Goal: Information Seeking & Learning: Learn about a topic

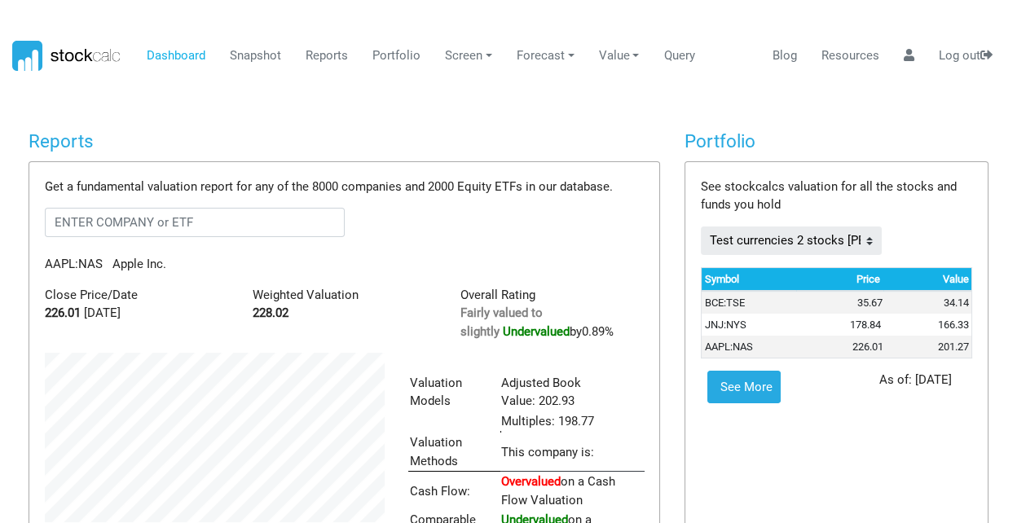
scroll to position [272, 363]
click at [96, 222] on input "text" at bounding box center [195, 222] width 300 height 29
click at [199, 105] on body "Dashboard Snapshot Reports Portfolio Screen Stock Screener Sector ETF Industry …" at bounding box center [508, 261] width 1017 height 523
click at [231, 99] on body "Dashboard Snapshot Reports Portfolio Screen Stock Screener Sector ETF Industry …" at bounding box center [508, 261] width 1017 height 523
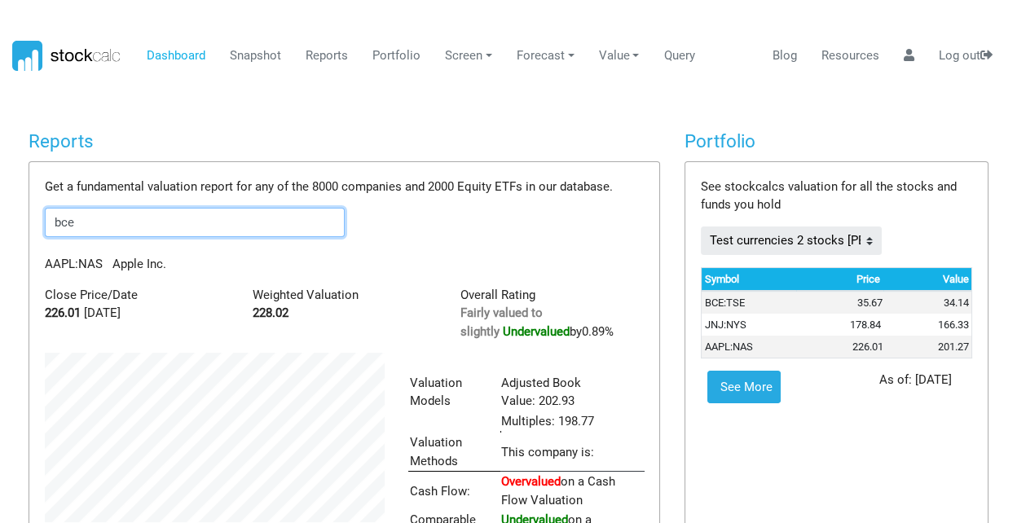
drag, startPoint x: 104, startPoint y: 223, endPoint x: 3, endPoint y: 216, distance: 101.3
click at [3, 216] on body "Dashboard Snapshot Reports Portfolio Screen Stock Screener Sector ETF Industry …" at bounding box center [508, 261] width 1017 height 523
type input "xiu"
click at [219, 90] on body "Dashboard Snapshot Reports Portfolio Screen Stock Screener Sector ETF Industry …" at bounding box center [508, 261] width 1017 height 523
drag, startPoint x: 32, startPoint y: 222, endPoint x: 15, endPoint y: 222, distance: 17.1
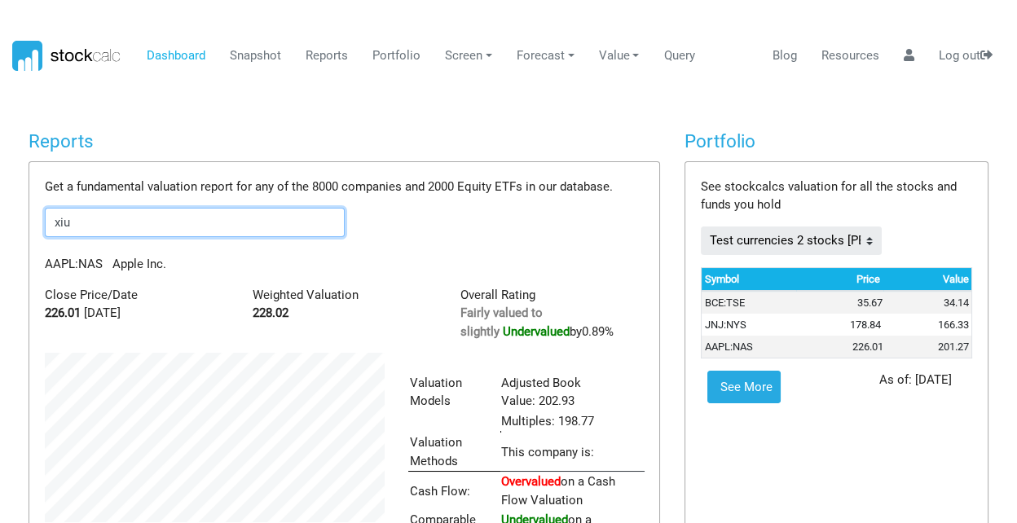
click at [408, 90] on body "Dashboard Snapshot Reports Portfolio Screen Stock Screener Sector ETF Industry …" at bounding box center [508, 261] width 1017 height 523
click at [319, 52] on link "Reports" at bounding box center [327, 56] width 55 height 31
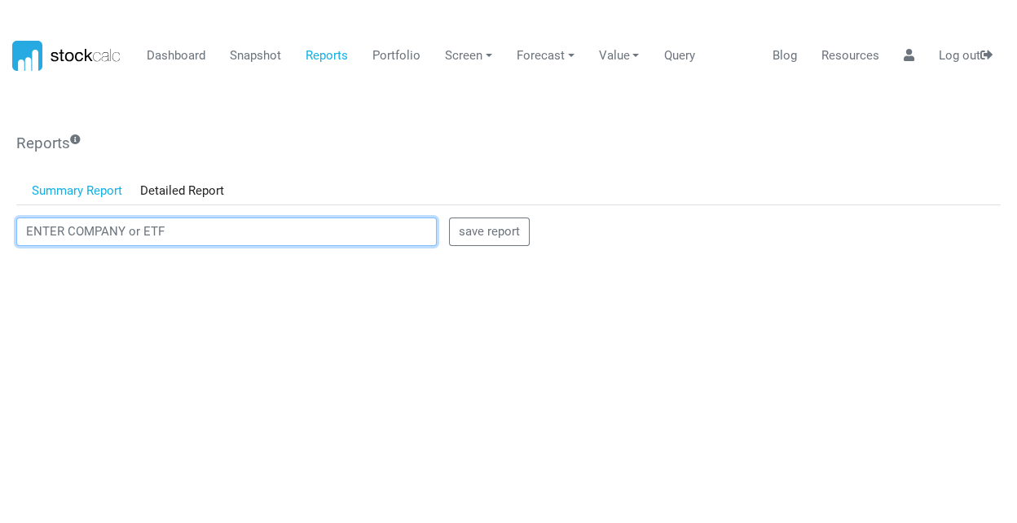
click at [202, 236] on input "text" at bounding box center [226, 232] width 421 height 29
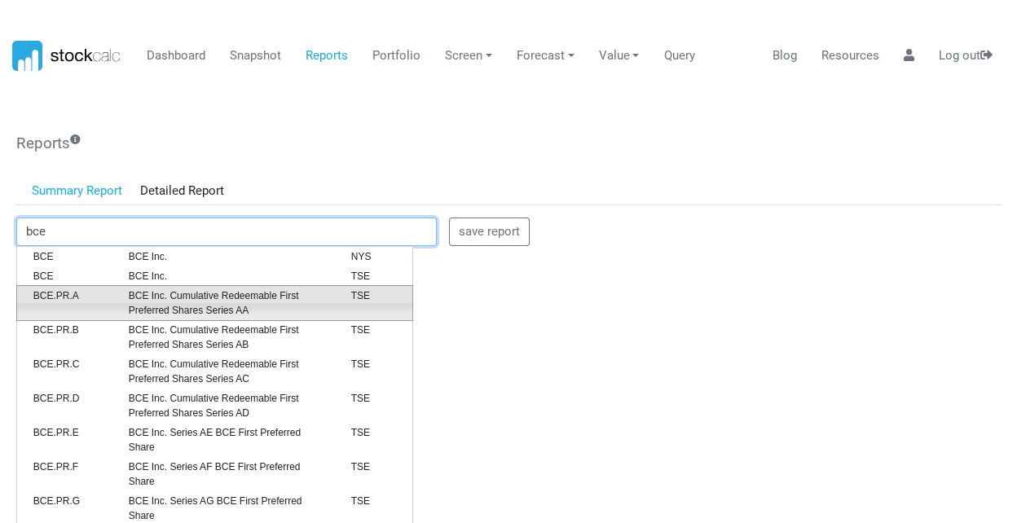
click at [192, 306] on span "BCE Inc. Cumulative Redeemable First Preferred Shares Series AA" at bounding box center [228, 302] width 222 height 29
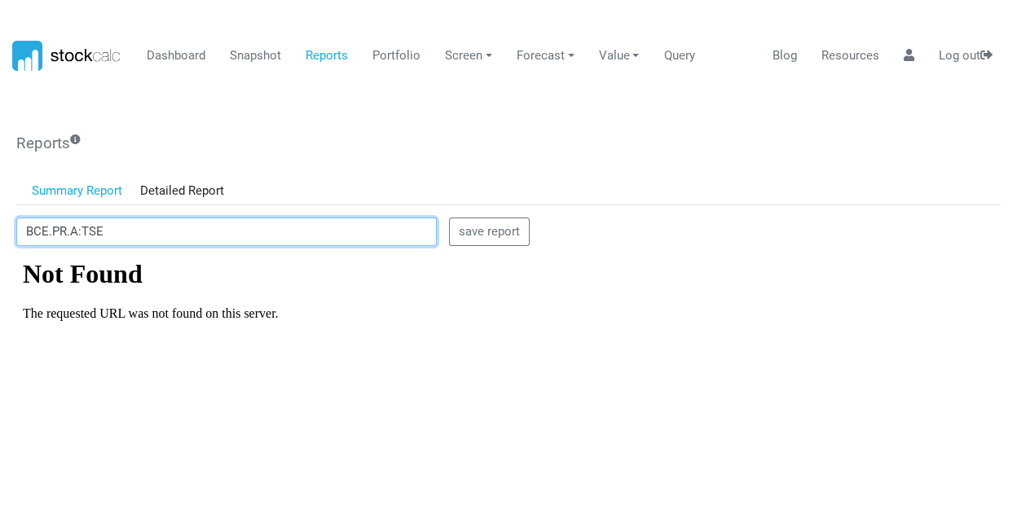
scroll to position [0, 0]
type input "BCE.PR.A:TSE"
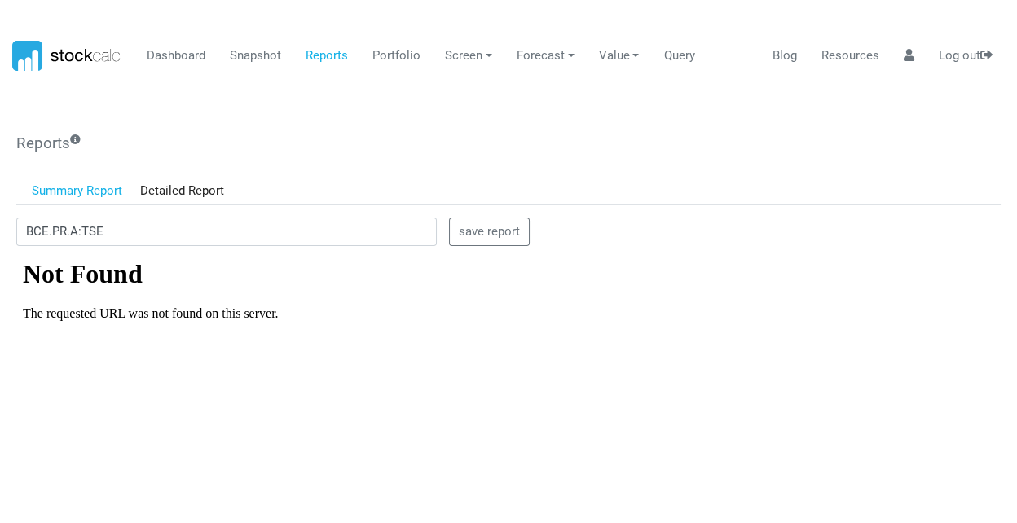
click at [346, 125] on div "Reports Get a fundamental valuation report for any of the 8000 companies and 20…" at bounding box center [508, 426] width 997 height 605
click at [175, 55] on link "Dashboard" at bounding box center [176, 56] width 71 height 31
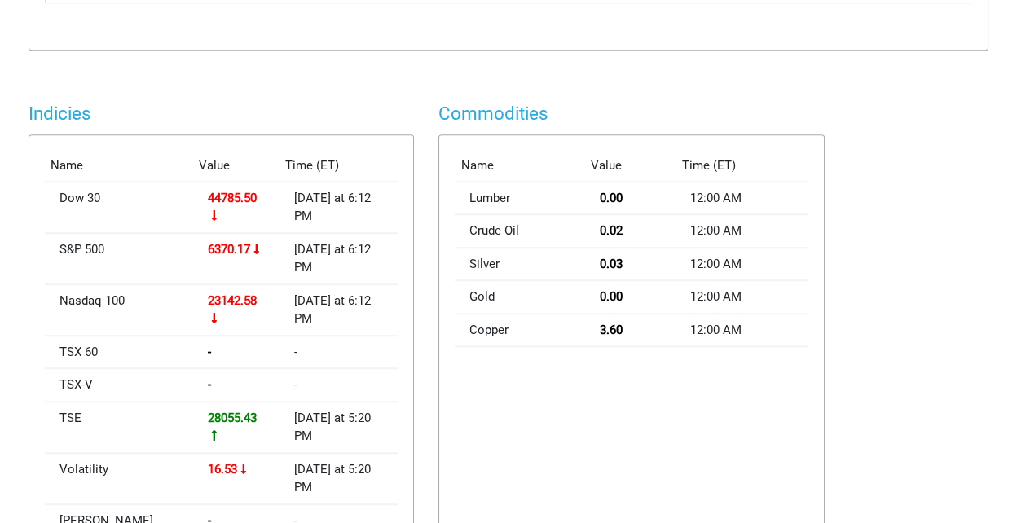
scroll to position [2161, 0]
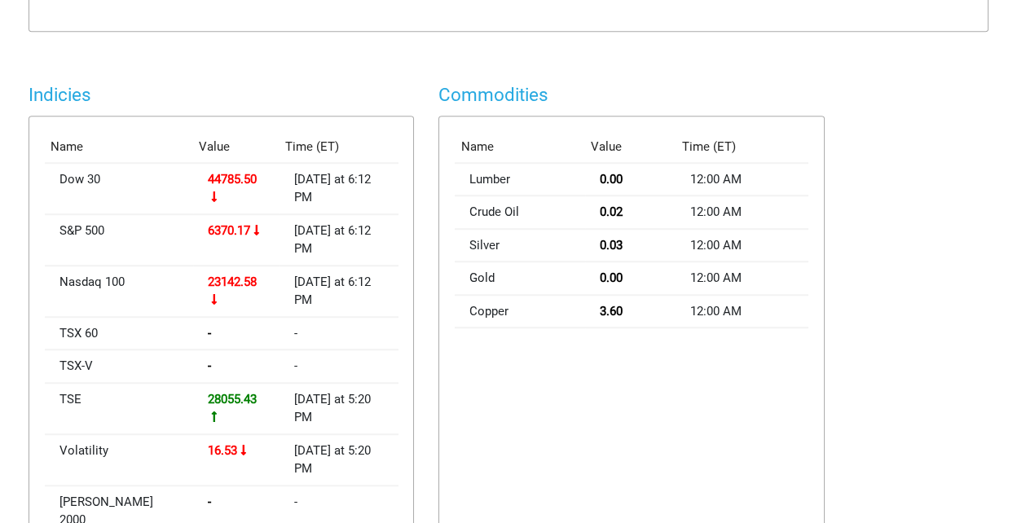
drag, startPoint x: 450, startPoint y: 145, endPoint x: 751, endPoint y: 375, distance: 379.1
click at [751, 375] on div "Name Value Time (ET) Lumber 0.00 12:00 AM Crude Oil 0.02 12:00 AM Silver 0.03 1…" at bounding box center [631, 357] width 384 height 480
click at [644, 387] on div "Name Value Time (ET) Lumber 0.00 12:00 AM Crude Oil 0.02 12:00 AM Silver 0.03 1…" at bounding box center [631, 357] width 384 height 480
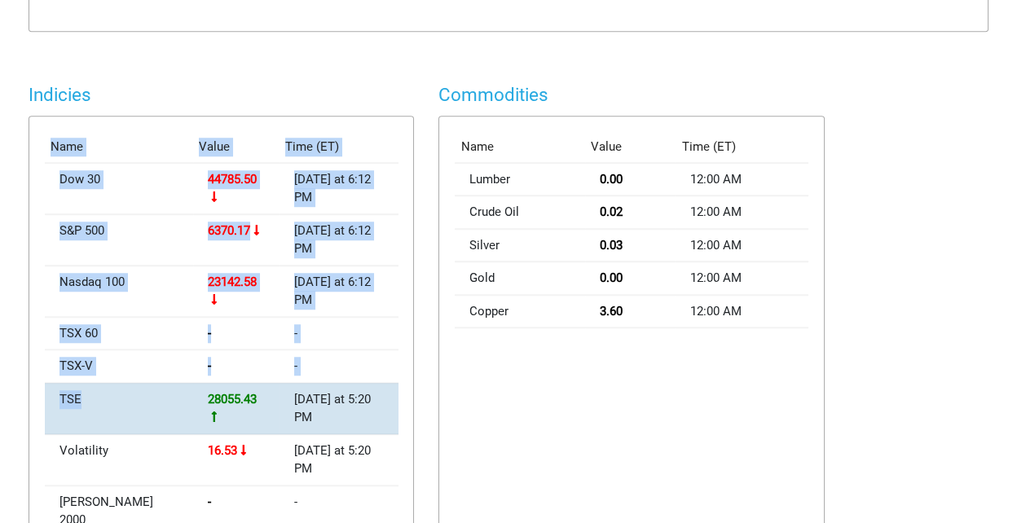
drag, startPoint x: 43, startPoint y: 145, endPoint x: 132, endPoint y: 348, distance: 221.5
click at [132, 348] on div "Name Value Time (ET) Dow 30 44785.50 [DATE] at 6:12 PM S&P 500 6370.17 [DATE] a…" at bounding box center [221, 357] width 384 height 480
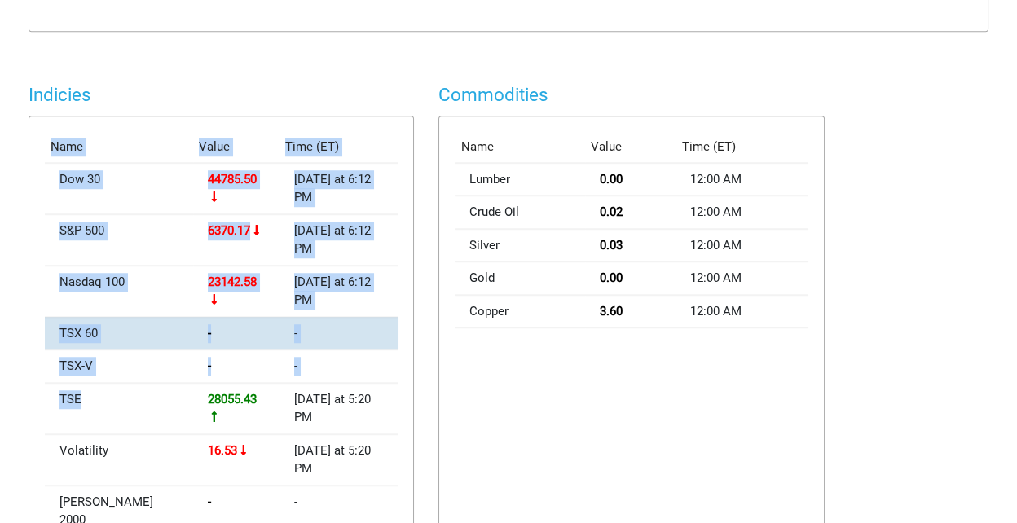
click at [107, 317] on td "TSX 60" at bounding box center [119, 333] width 148 height 33
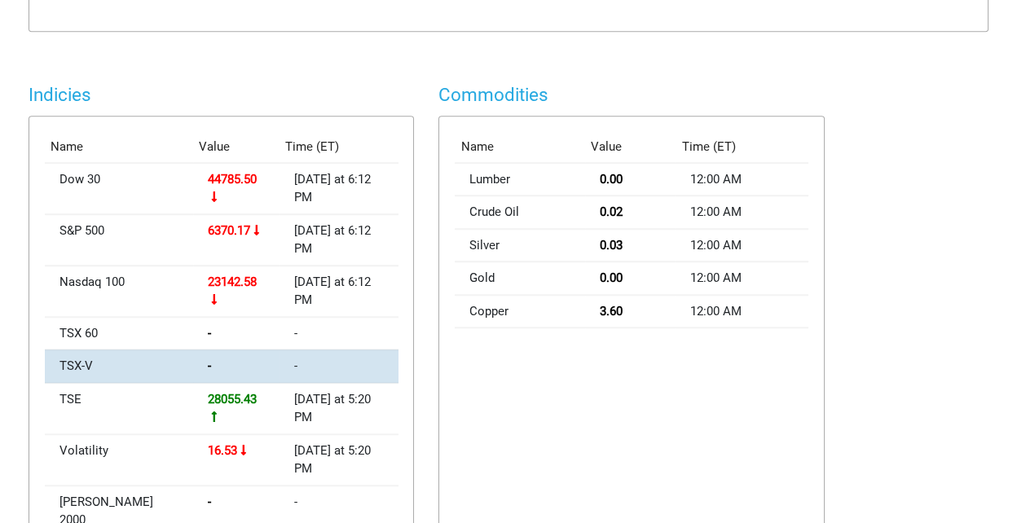
drag, startPoint x: 44, startPoint y: 288, endPoint x: 359, endPoint y: 322, distance: 316.3
click at [397, 329] on div "Name Value Time (ET) Dow 30 44785.50 [DATE] at 6:12 PM S&P 500 6370.17 [DATE] a…" at bounding box center [221, 357] width 384 height 480
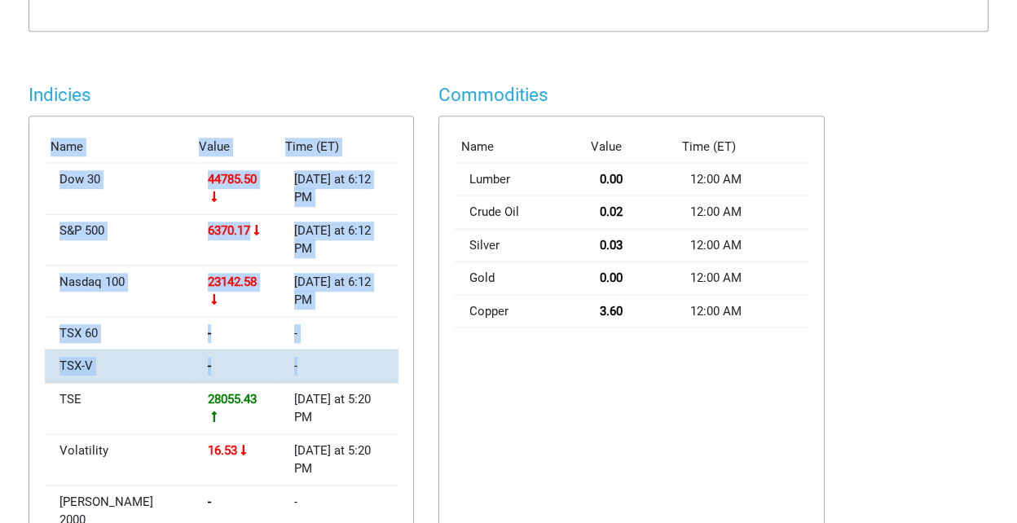
click at [359, 350] on td "-" at bounding box center [339, 366] width 119 height 33
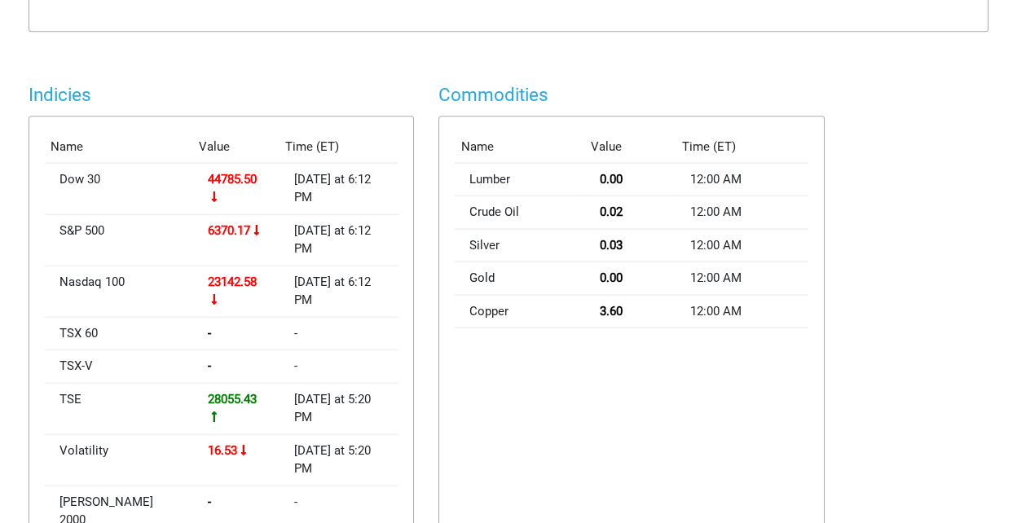
click at [32, 288] on div "Name Value Time (ET) Dow 30 44785.50 [DATE] at 6:12 PM S&P 500 6370.17 [DATE] a…" at bounding box center [221, 357] width 384 height 480
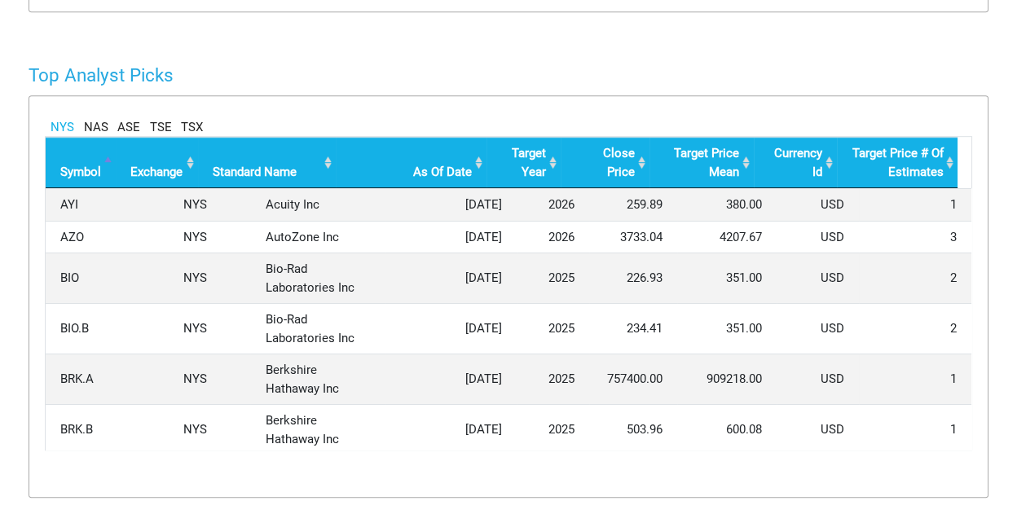
scroll to position [1799, 0]
